Goal: Navigation & Orientation: Find specific page/section

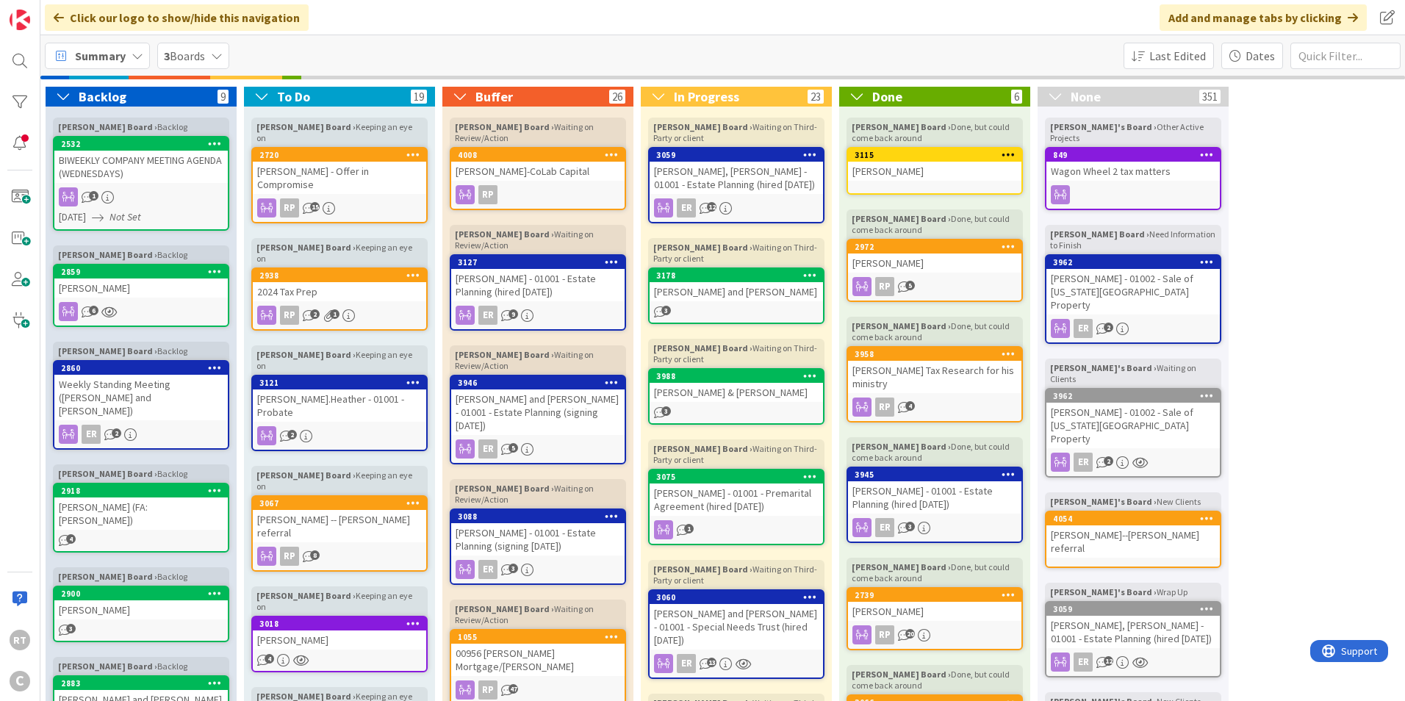
click at [129, 50] on div "Summary" at bounding box center [97, 56] width 105 height 26
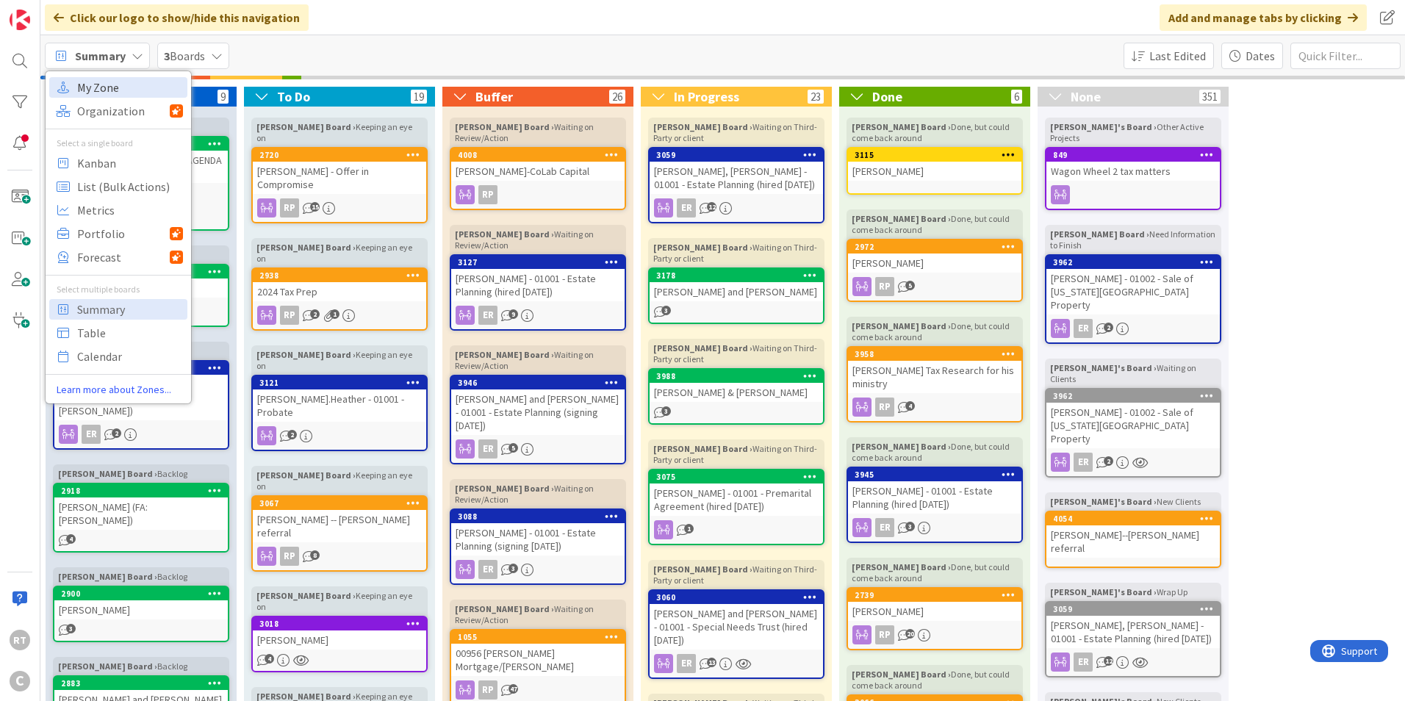
click at [118, 92] on span "My Zone" at bounding box center [130, 87] width 106 height 22
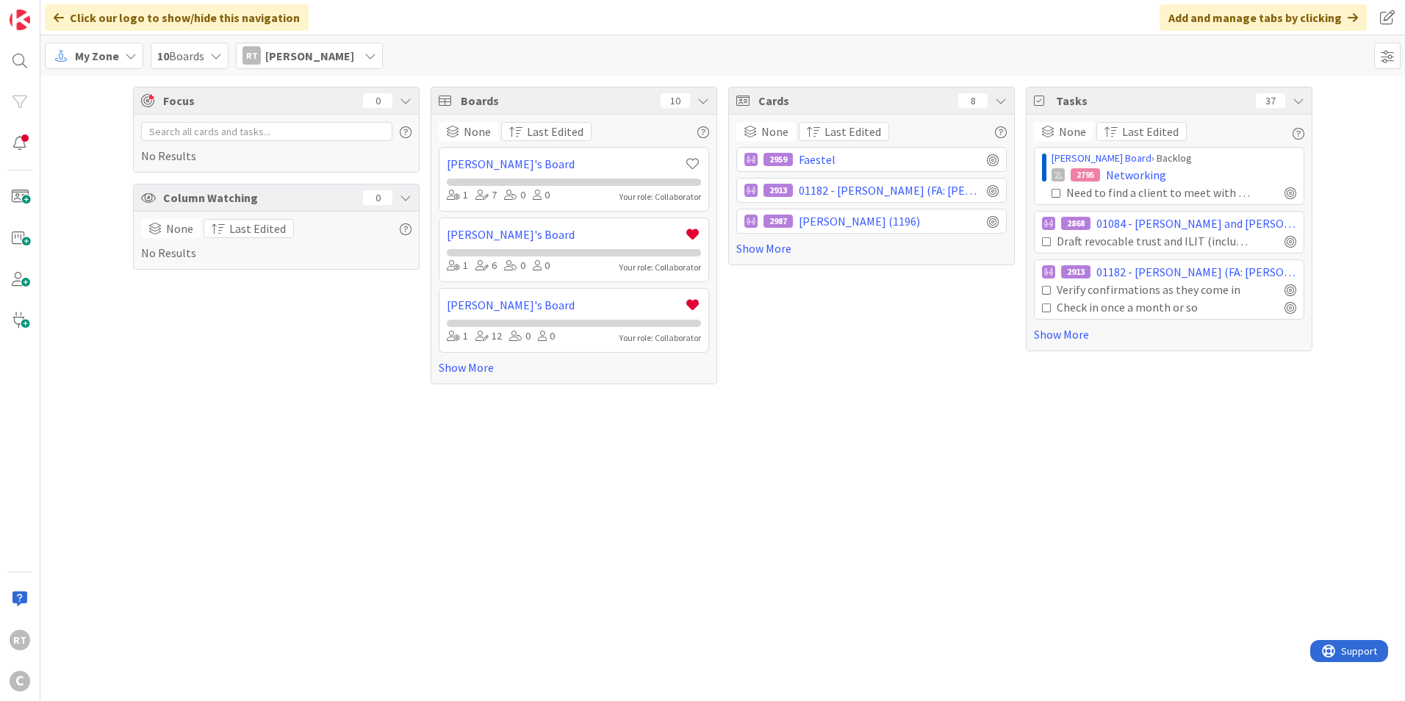
click at [112, 62] on span "My Zone" at bounding box center [97, 56] width 44 height 18
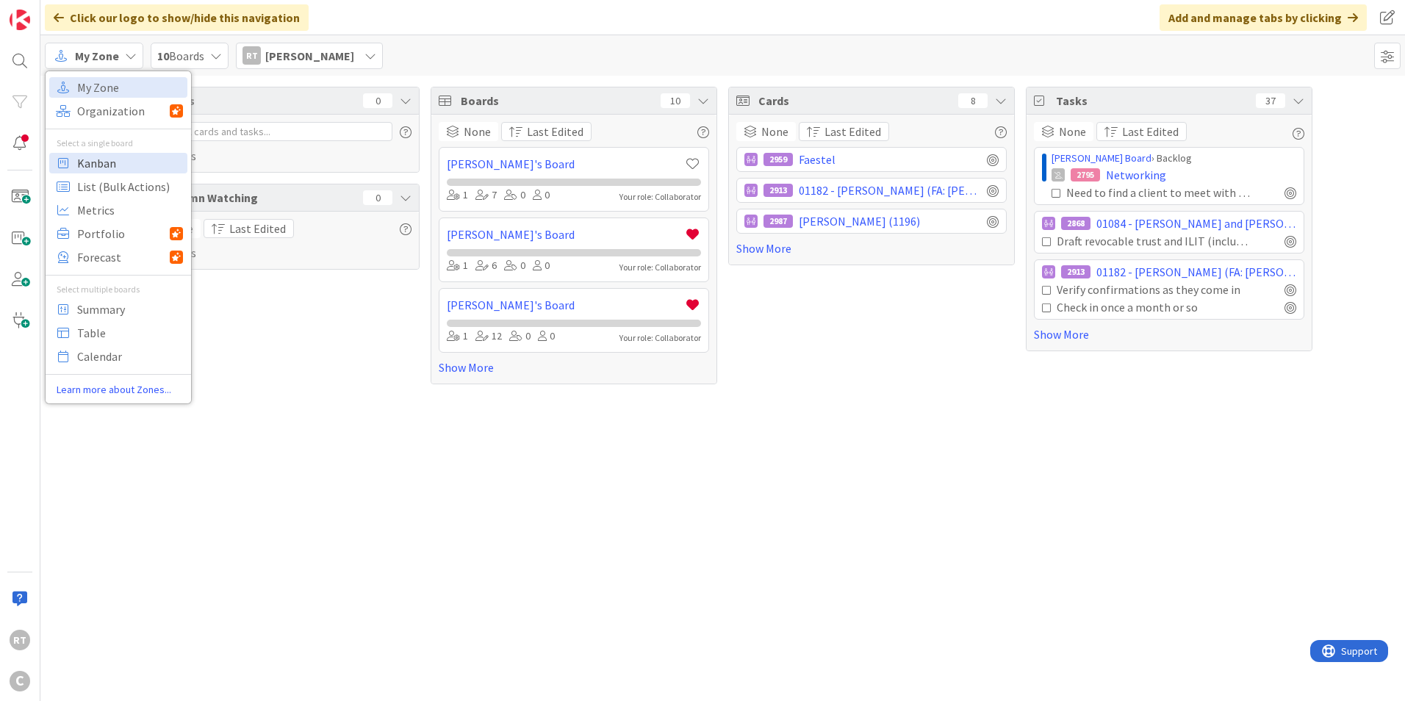
click at [98, 159] on span "Kanban" at bounding box center [130, 163] width 106 height 22
